Goal: Task Accomplishment & Management: Complete application form

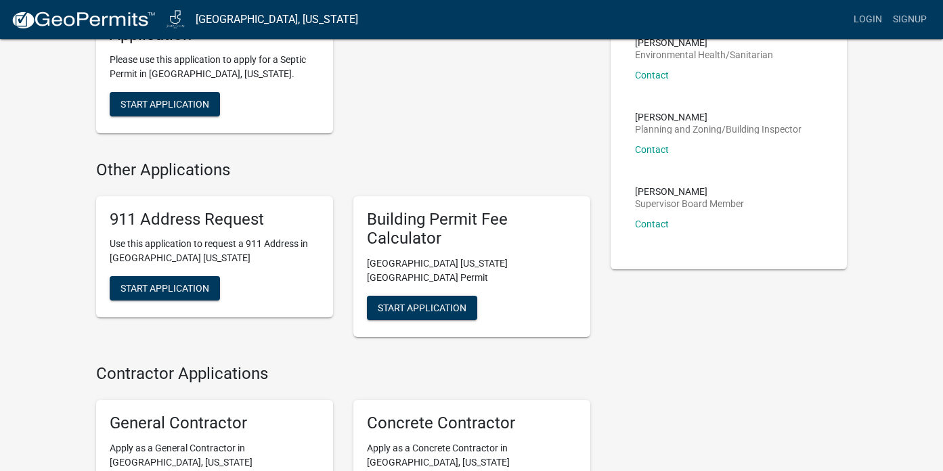
scroll to position [471, 0]
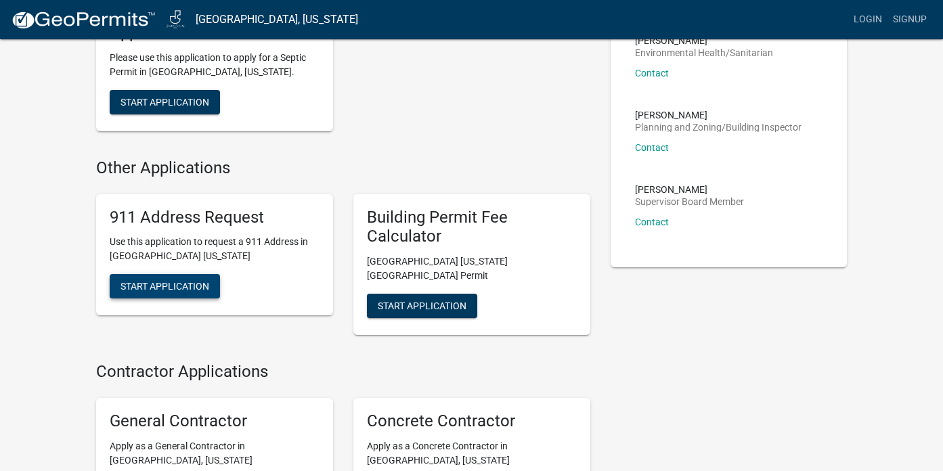
click at [184, 281] on span "Start Application" at bounding box center [165, 286] width 89 height 11
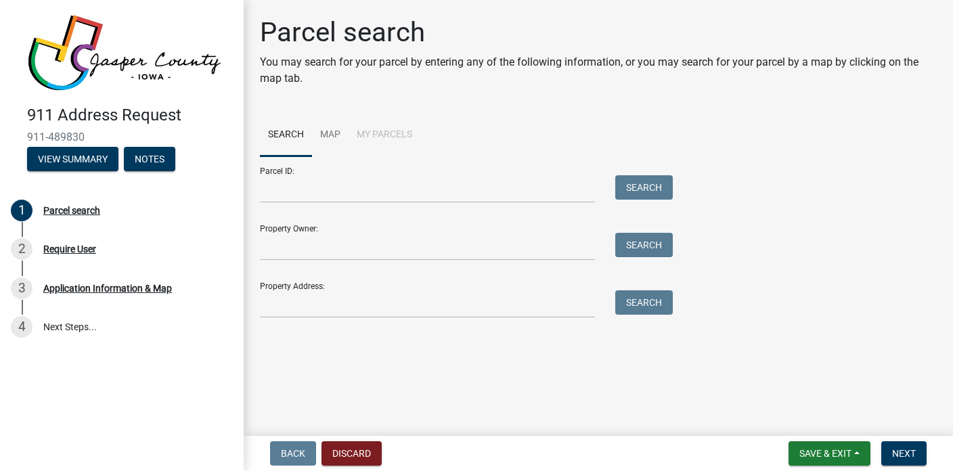
click at [739, 82] on p "You may search for your parcel by entering any of the following information, or…" at bounding box center [598, 70] width 677 height 33
